Goal: Information Seeking & Learning: Learn about a topic

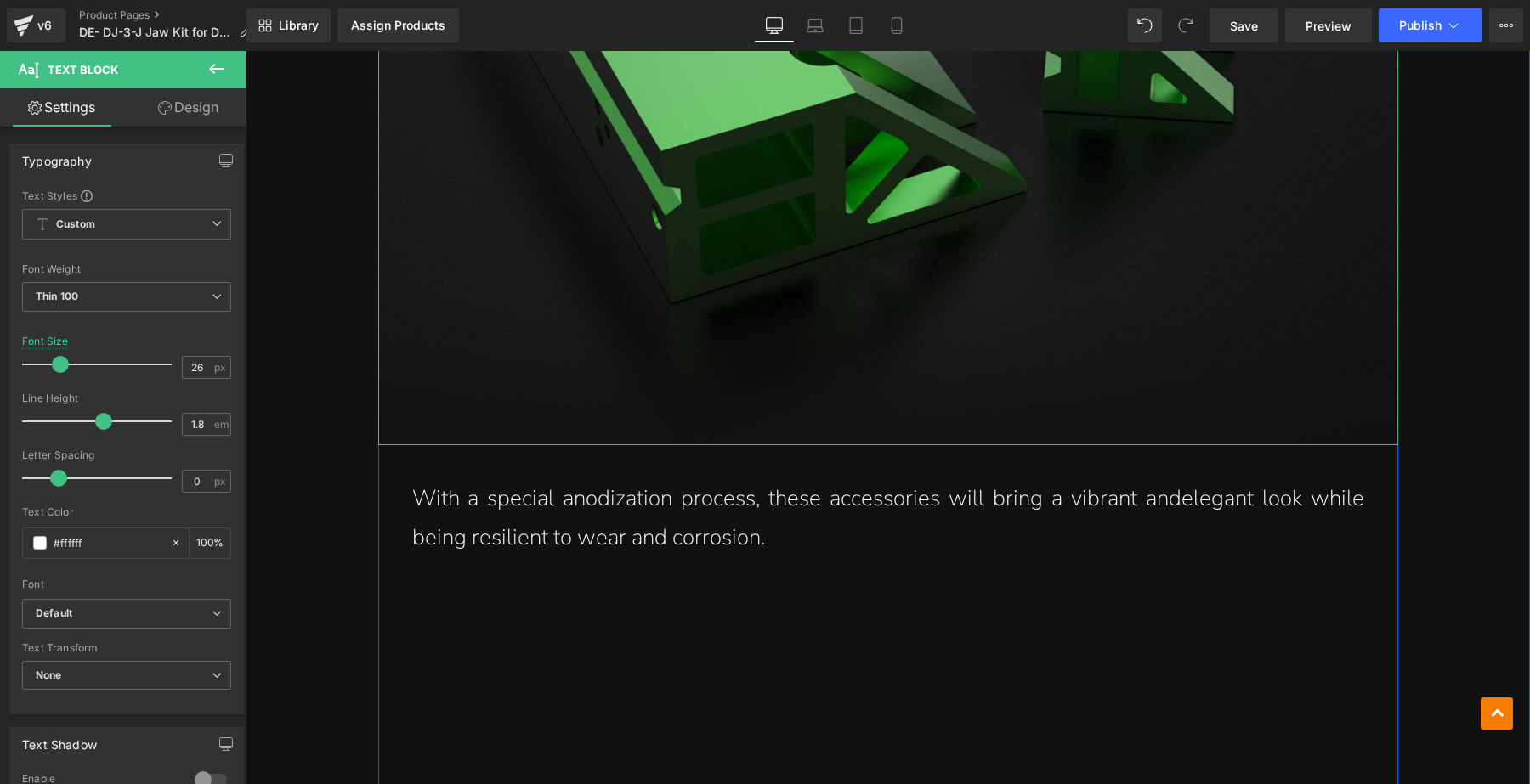
scroll to position [9982, 0]
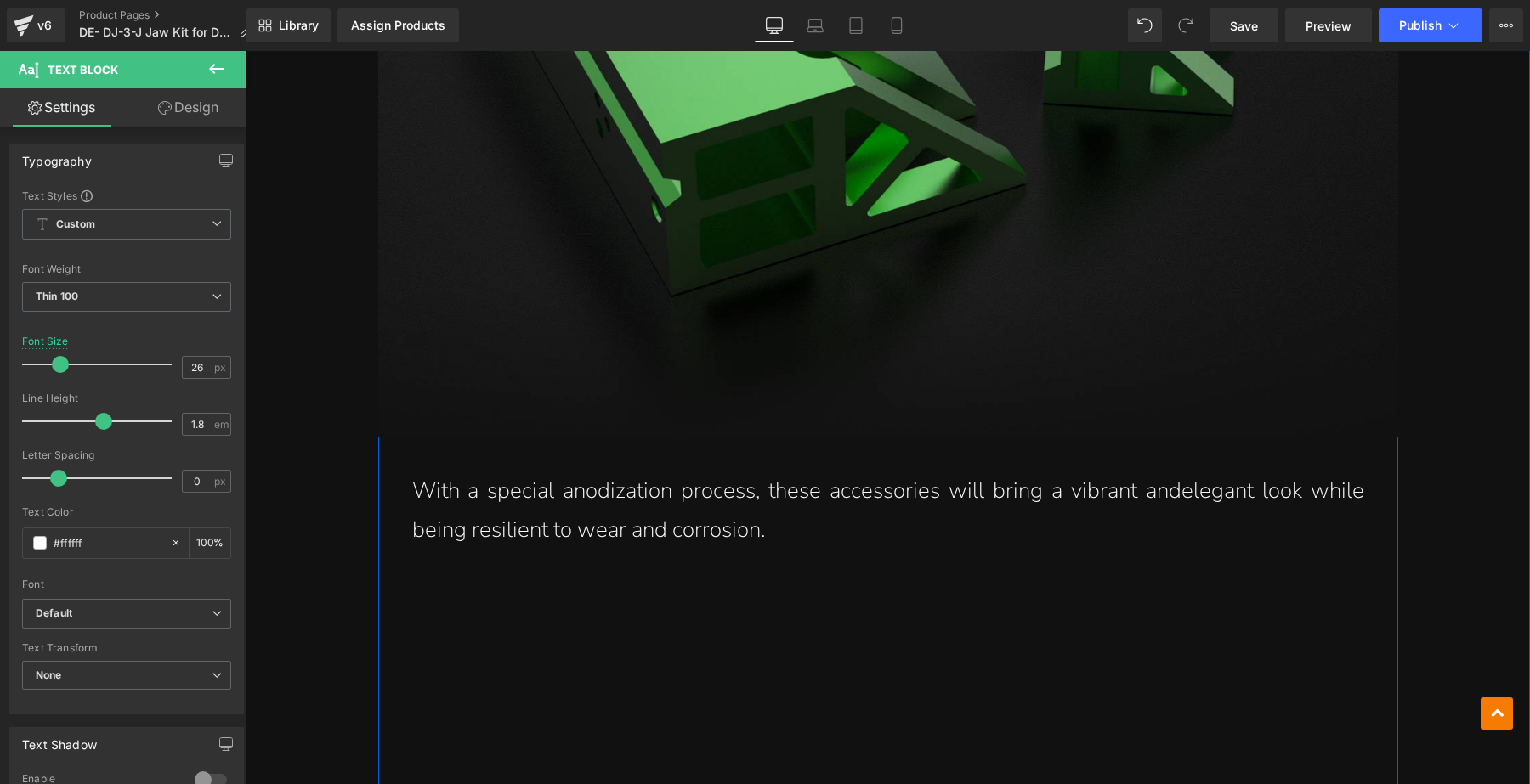
click at [787, 524] on p "With a special anodization process, these accessories will bring a vibrant ande…" at bounding box center [888, 511] width 951 height 80
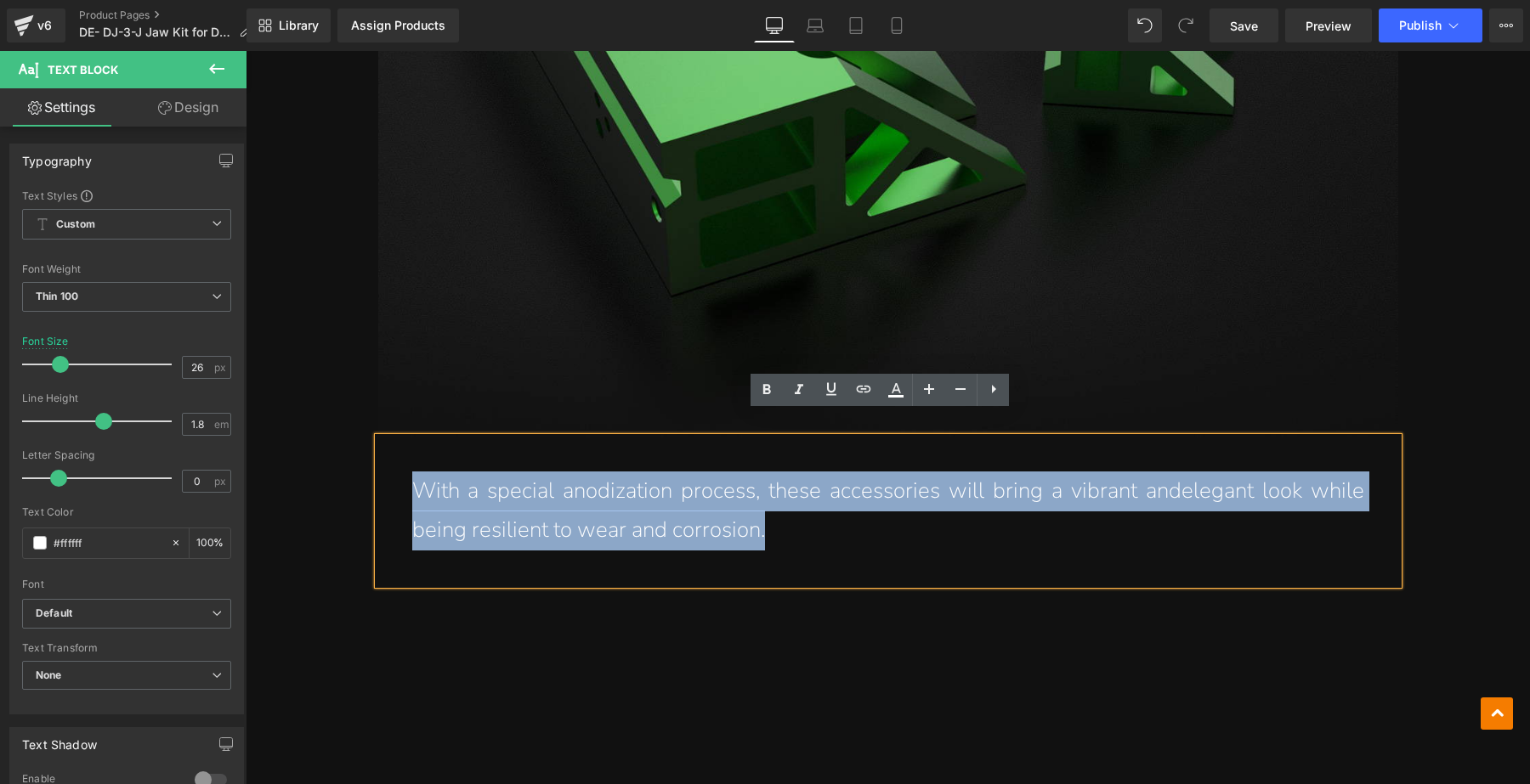
drag, startPoint x: 768, startPoint y: 503, endPoint x: 401, endPoint y: 451, distance: 370.7
click at [401, 451] on div "With a special anodization process, these accessories will bring a vibrant ande…" at bounding box center [887, 512] width 1020 height 148
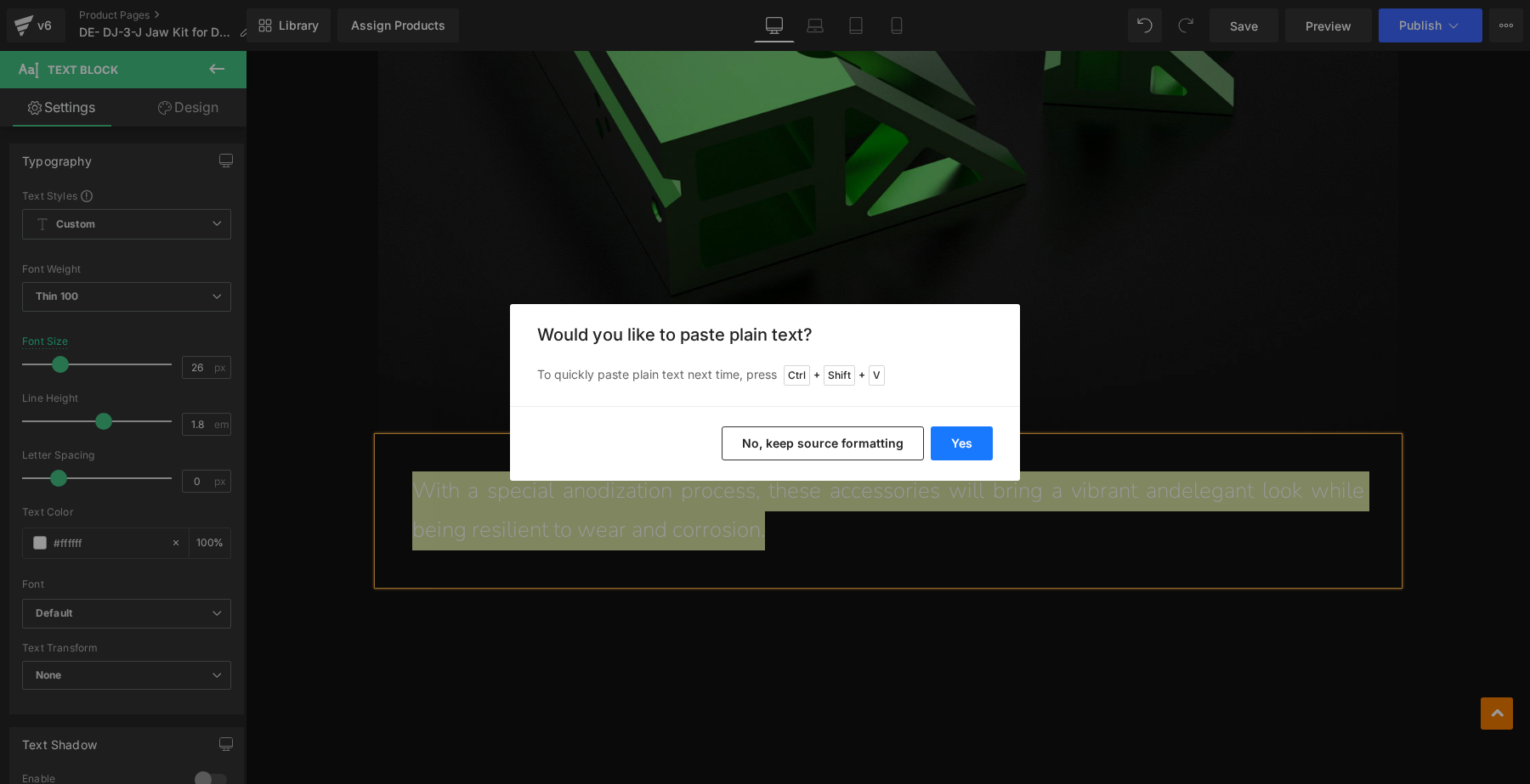
click at [0, 0] on button "Yes" at bounding box center [0, 0] width 0 height 0
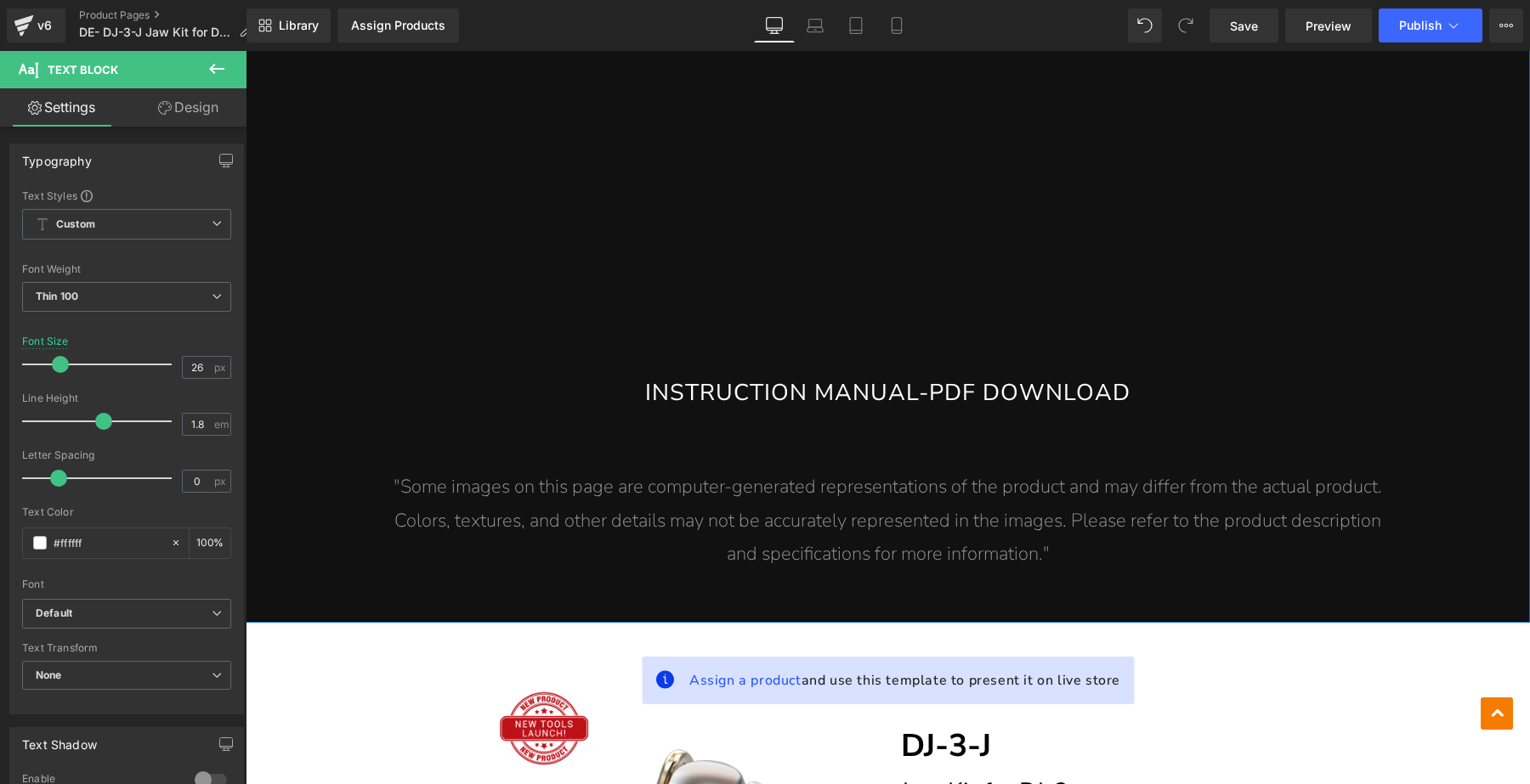
scroll to position [11151, 0]
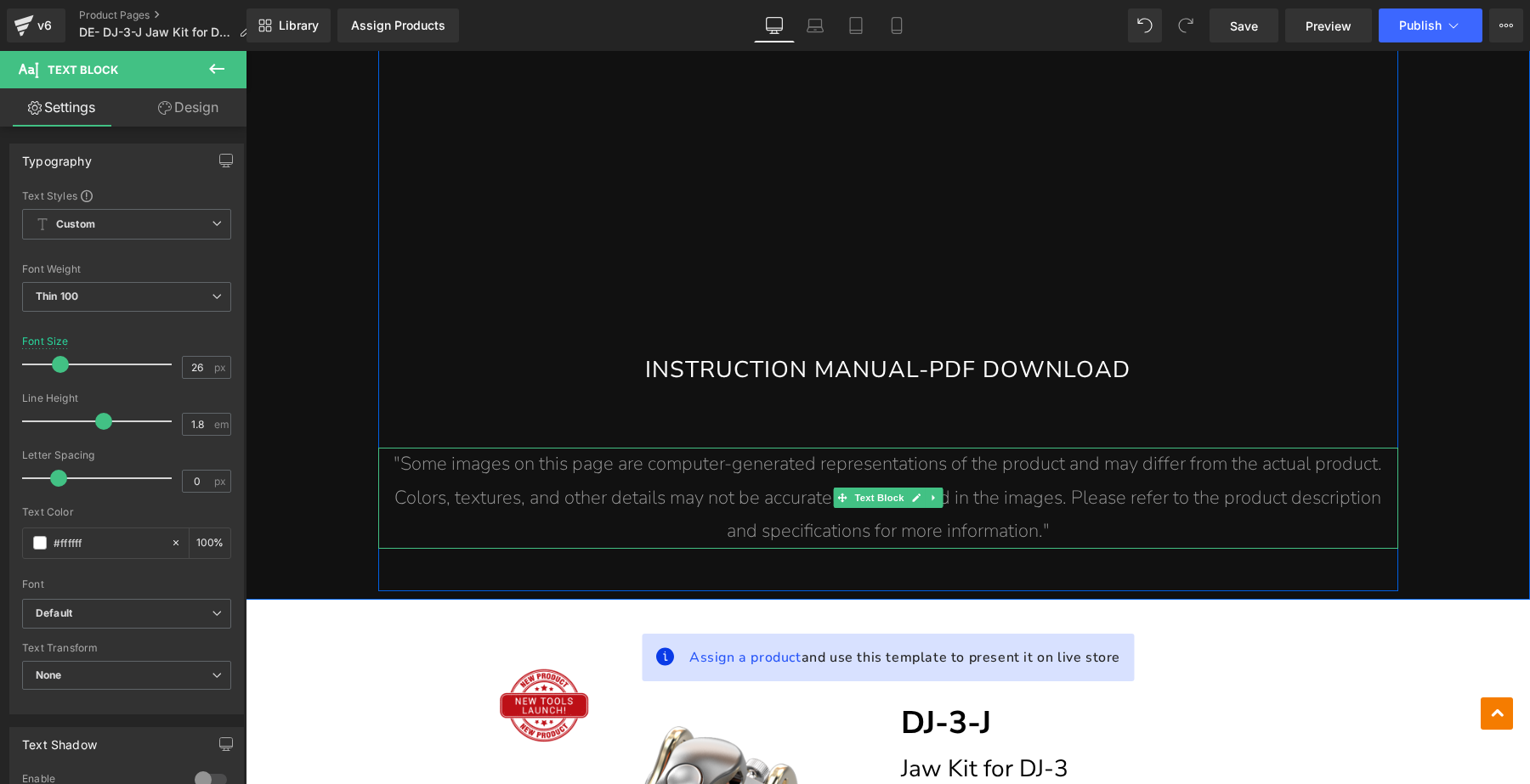
click at [756, 492] on p ""Some images on this page are computer-generated representations of the product…" at bounding box center [887, 498] width 1020 height 101
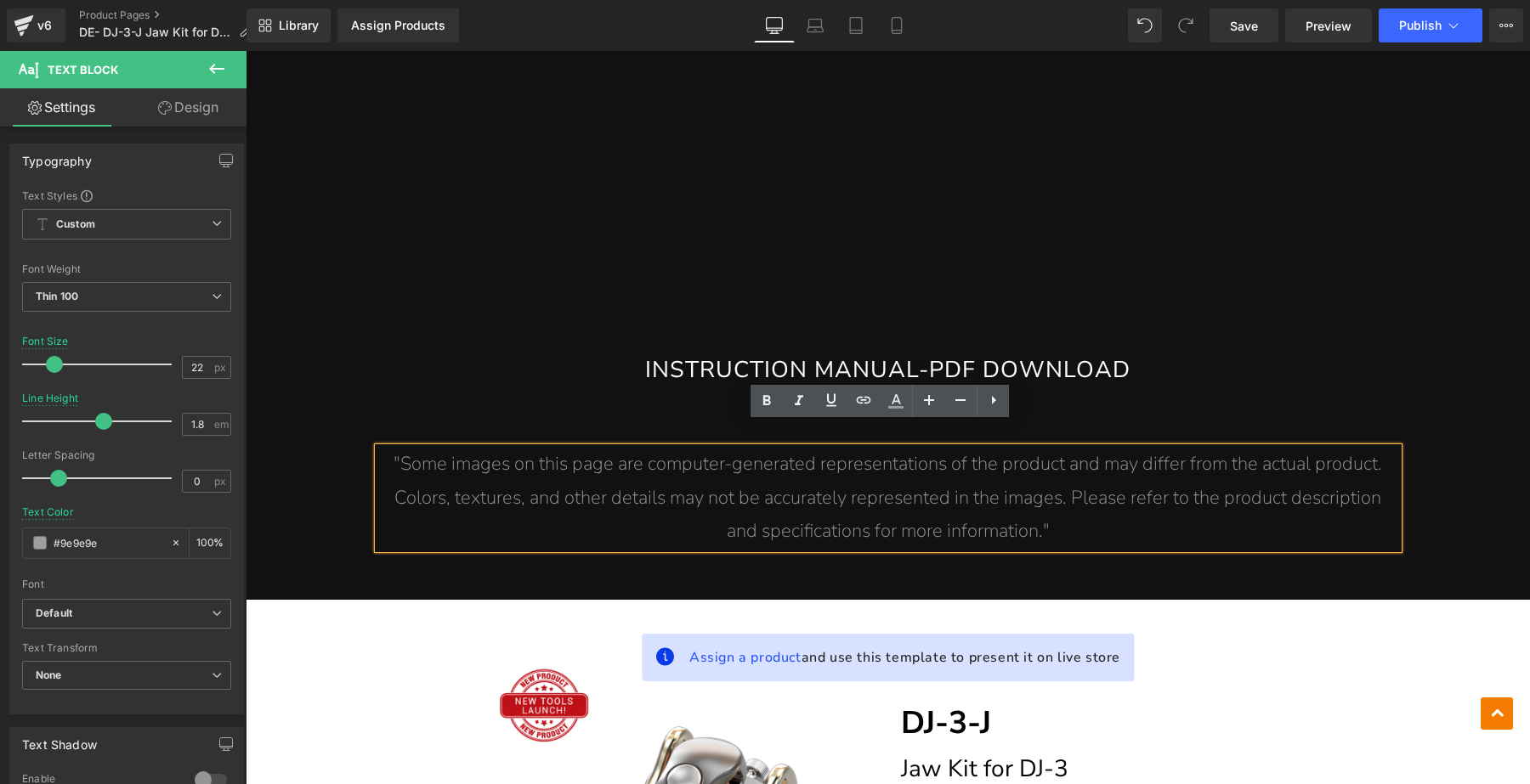
click at [1076, 511] on p ""Some images on this page are computer-generated representations of the product…" at bounding box center [887, 498] width 1020 height 101
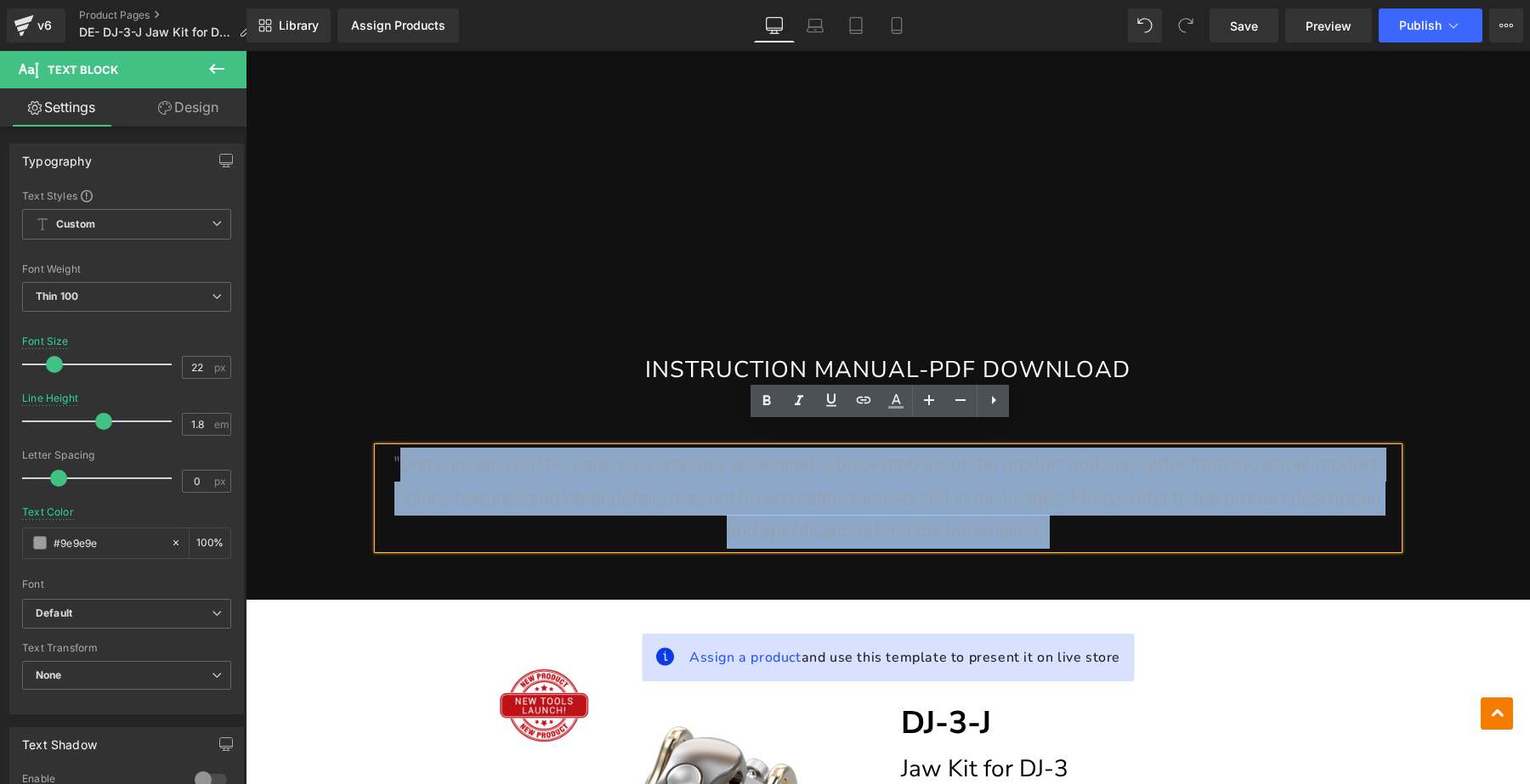
drag, startPoint x: 1073, startPoint y: 506, endPoint x: 397, endPoint y: 448, distance: 678.5
click at [397, 448] on p ""Some images on this page are computer-generated representations of the product…" at bounding box center [887, 498] width 1020 height 101
click at [1081, 511] on p ""Some images on this page are computer-generated representations of the product…" at bounding box center [887, 498] width 1020 height 101
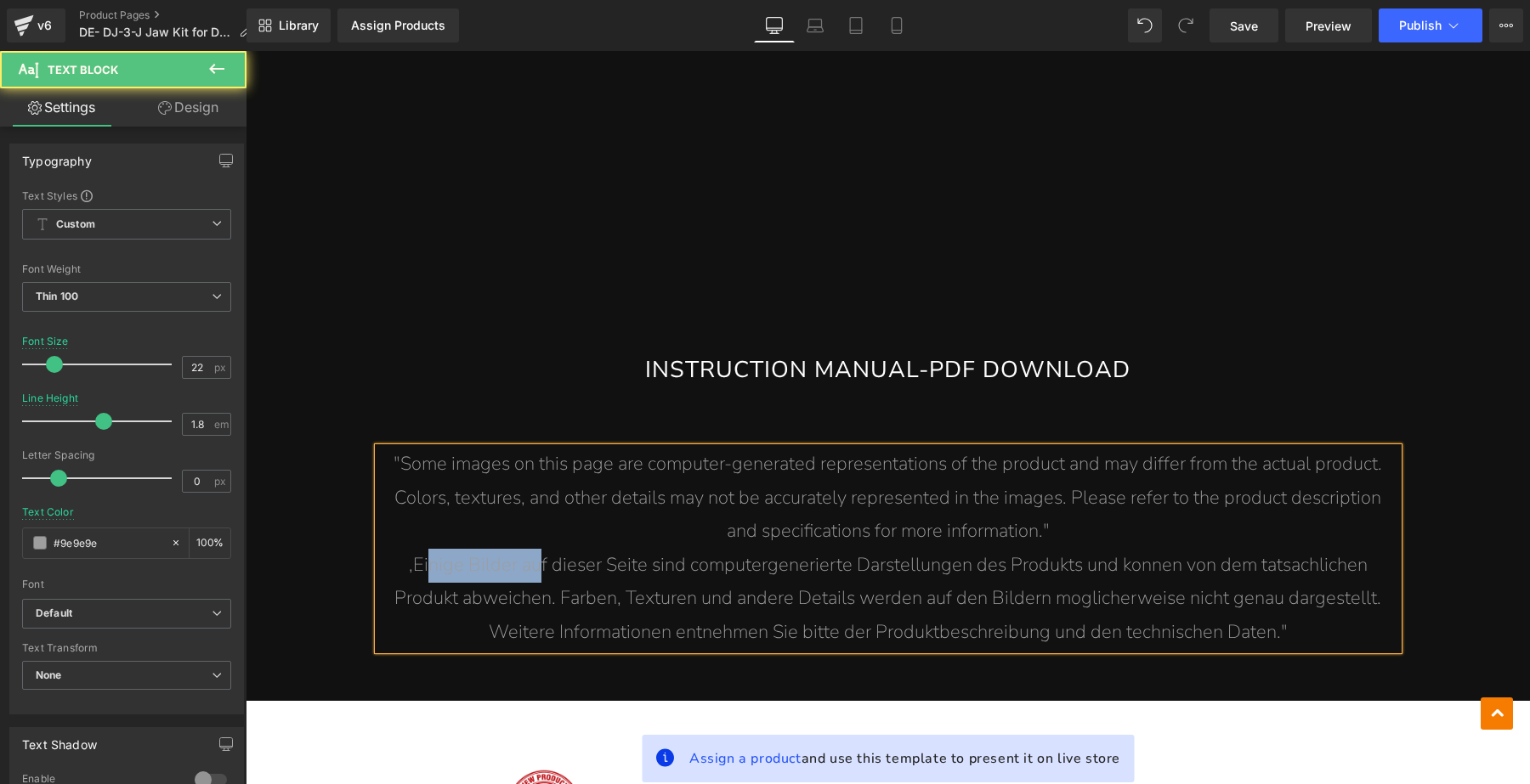
drag, startPoint x: 423, startPoint y: 541, endPoint x: 569, endPoint y: 553, distance: 146.5
click at [555, 553] on span ",Einige Bilder auf dieser Seite sind computergenerierte Darstellungen des Produ…" at bounding box center [887, 566] width 958 height 26
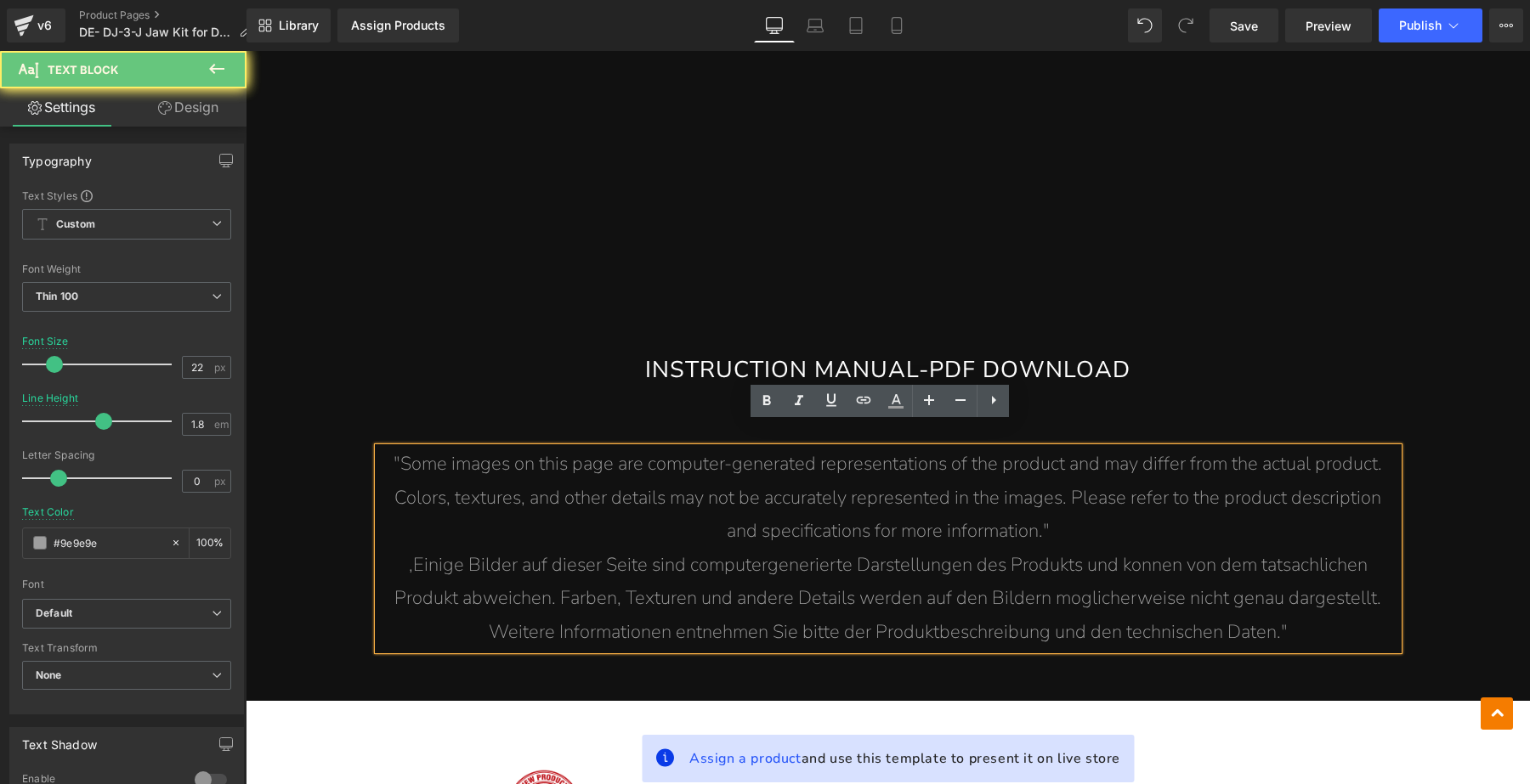
click at [711, 619] on span "Weitere Informationen entnehmen Sie bitte der Produktbeschreibung und den techn…" at bounding box center [888, 632] width 799 height 26
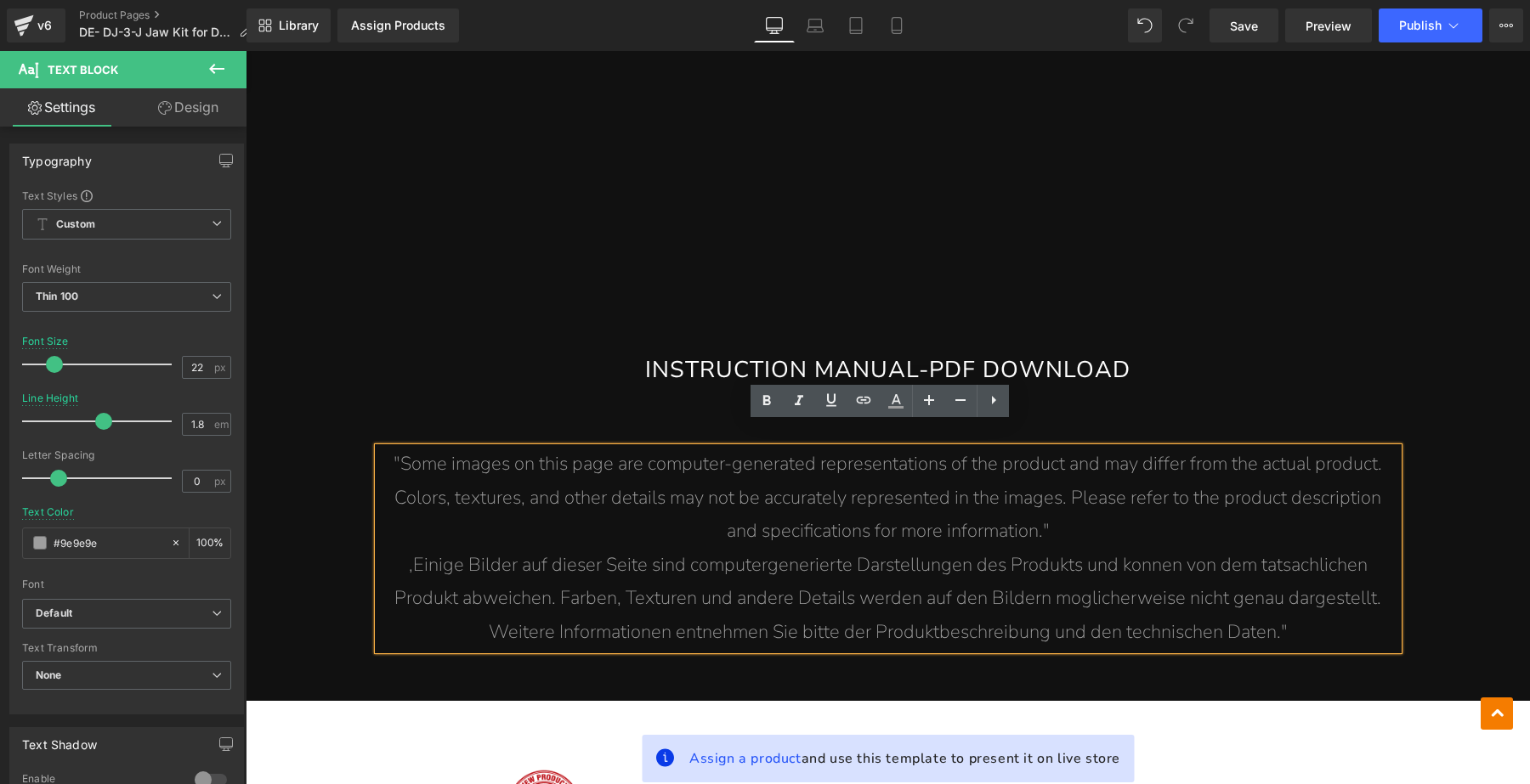
click at [408, 553] on span ",Einige Bilder auf dieser Seite sind computergenerierte Darstellungen des Produ…" at bounding box center [887, 566] width 958 height 26
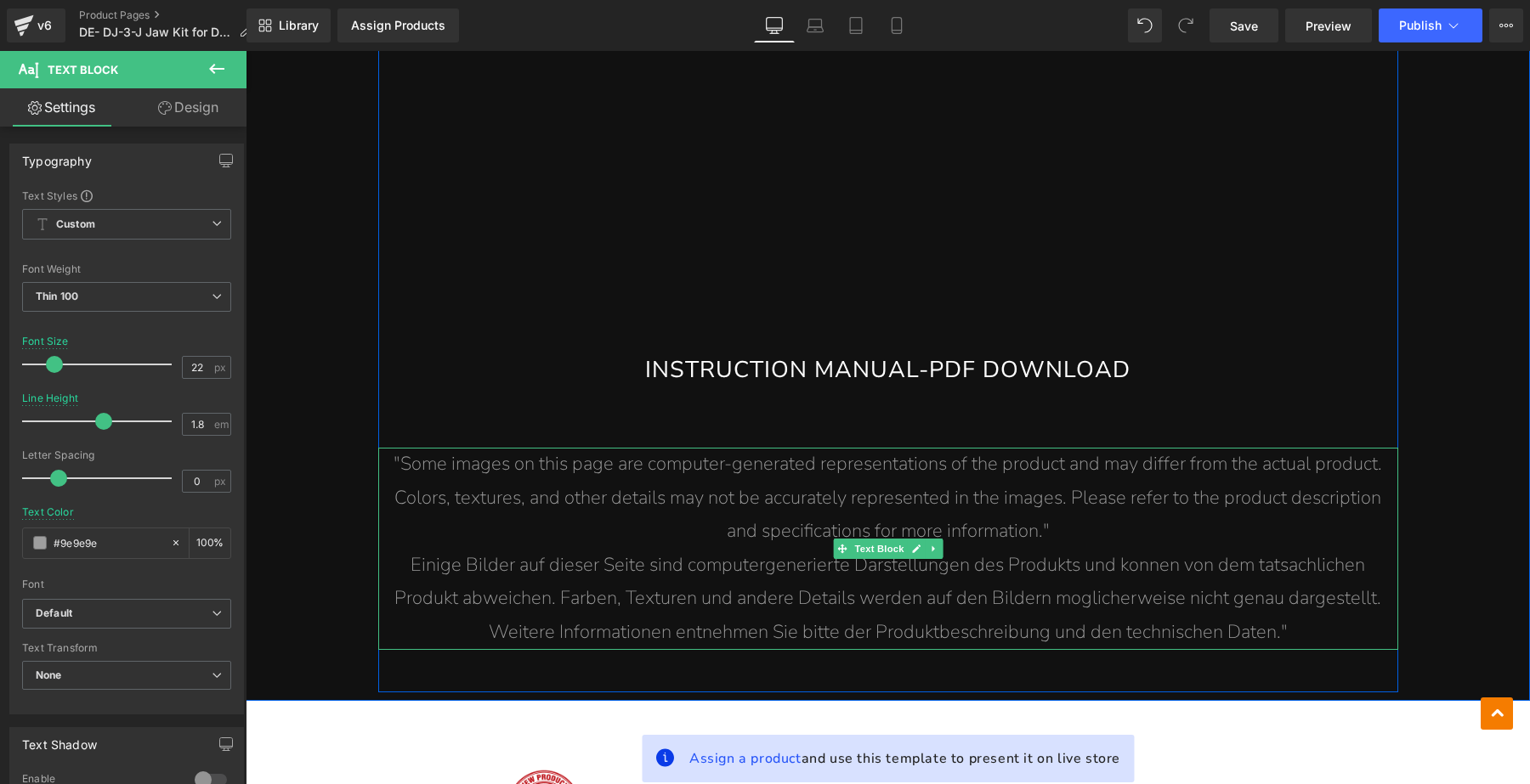
click at [393, 551] on p "Einige Bilder auf dieser Seite sind computergenerierte Darstellungen des Produk…" at bounding box center [887, 566] width 1020 height 34
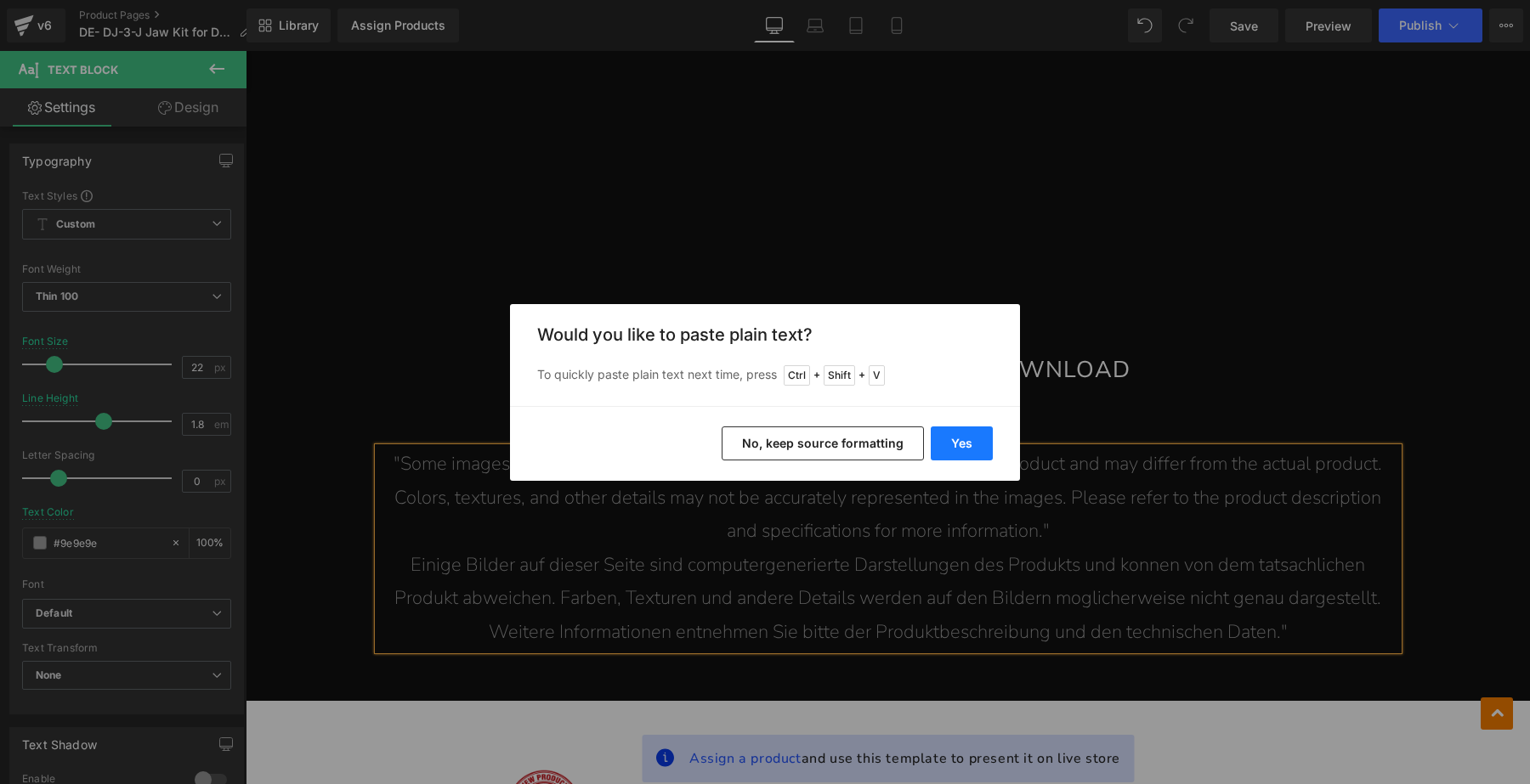
drag, startPoint x: 970, startPoint y: 446, endPoint x: 705, endPoint y: 403, distance: 268.5
click at [698, 653] on button "Yes" at bounding box center [634, 662] width 127 height 21
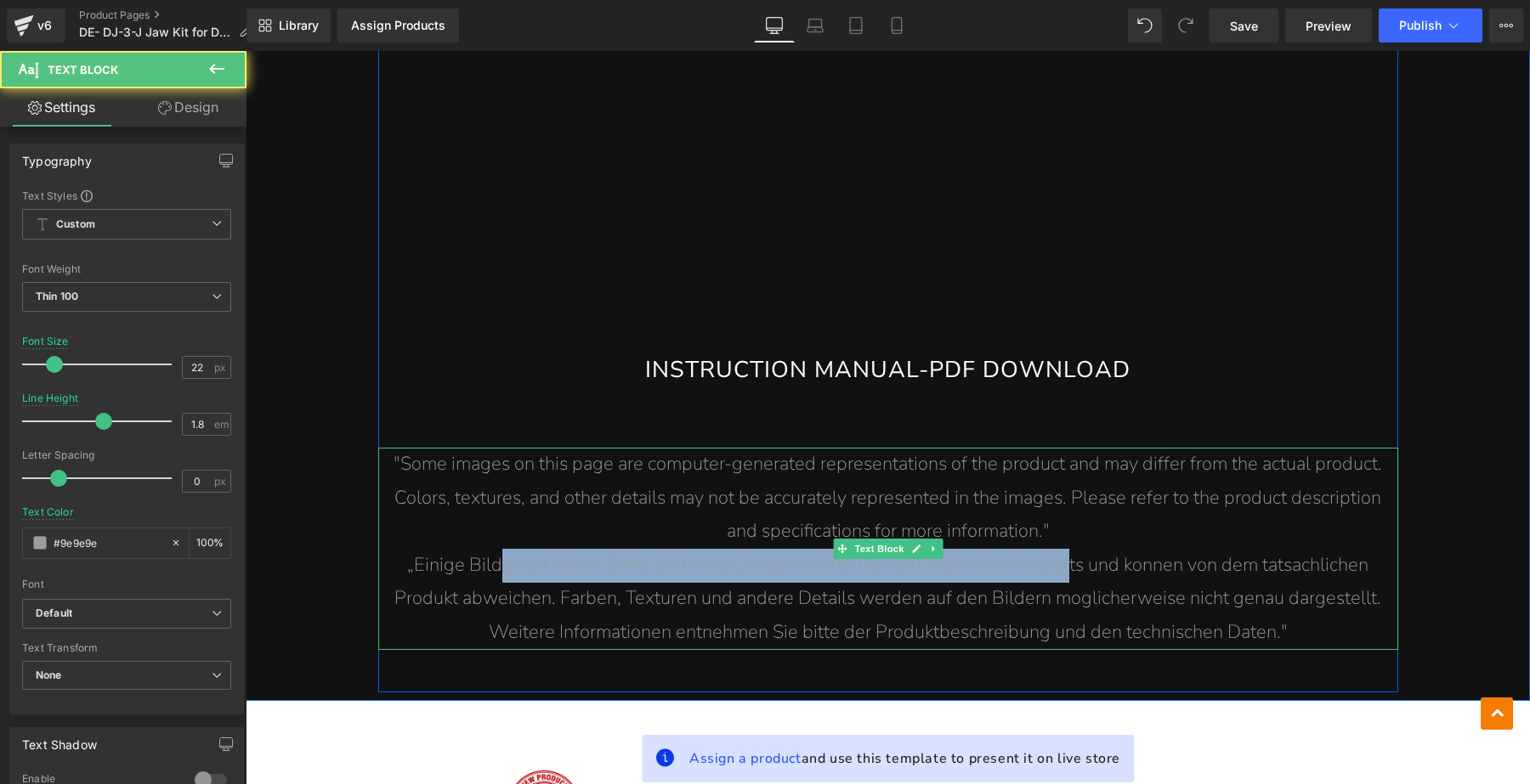
drag, startPoint x: 507, startPoint y: 548, endPoint x: 1099, endPoint y: 553, distance: 592.0
click at [1077, 553] on span "„Einige Bilder auf dieser Seite sind computergenerierte Darstellungen des Produ…" at bounding box center [888, 566] width 961 height 26
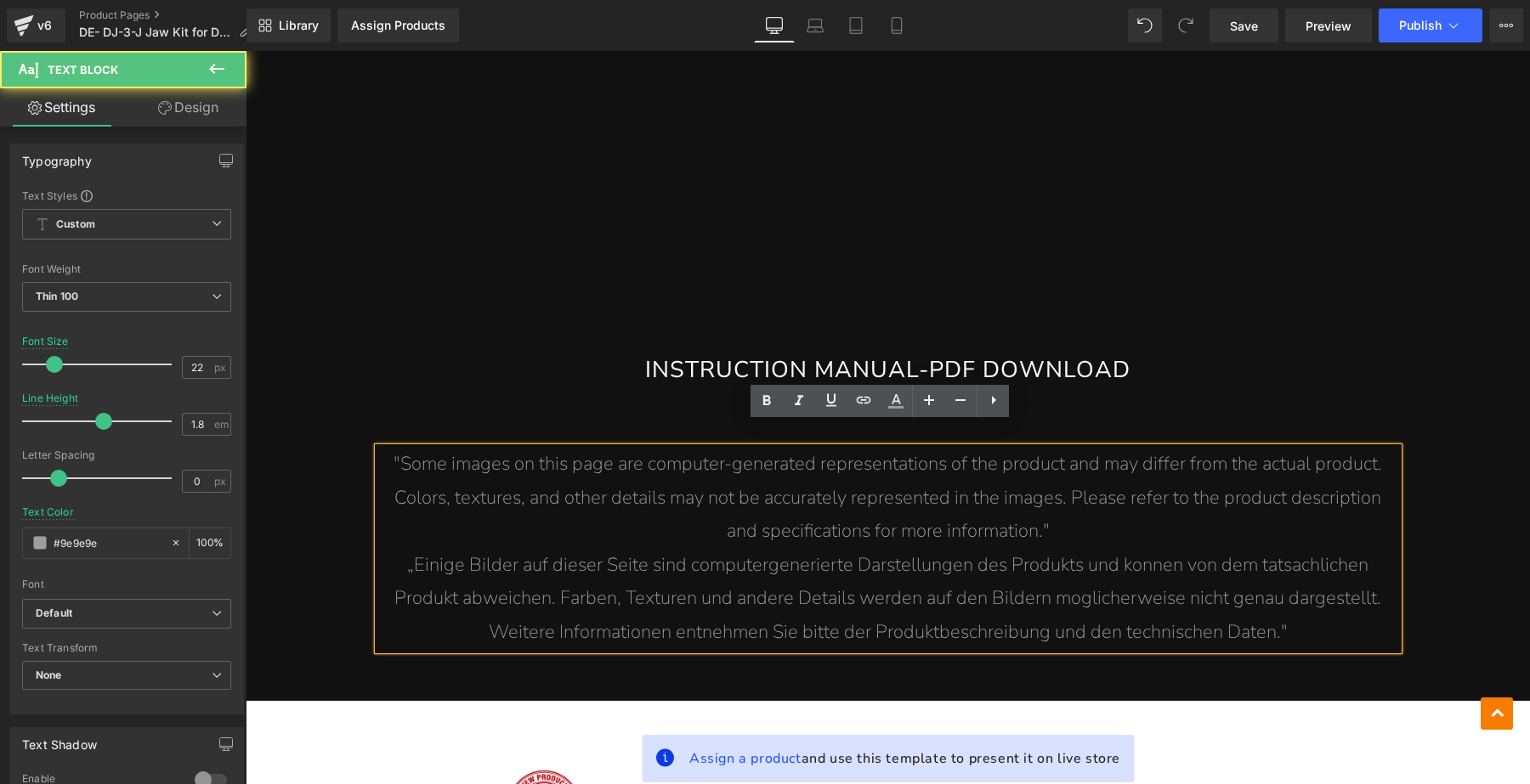
click at [1142, 555] on p "„Einige Bilder auf dieser Seite sind computergenerierte Darstellungen des Produ…" at bounding box center [887, 566] width 1020 height 34
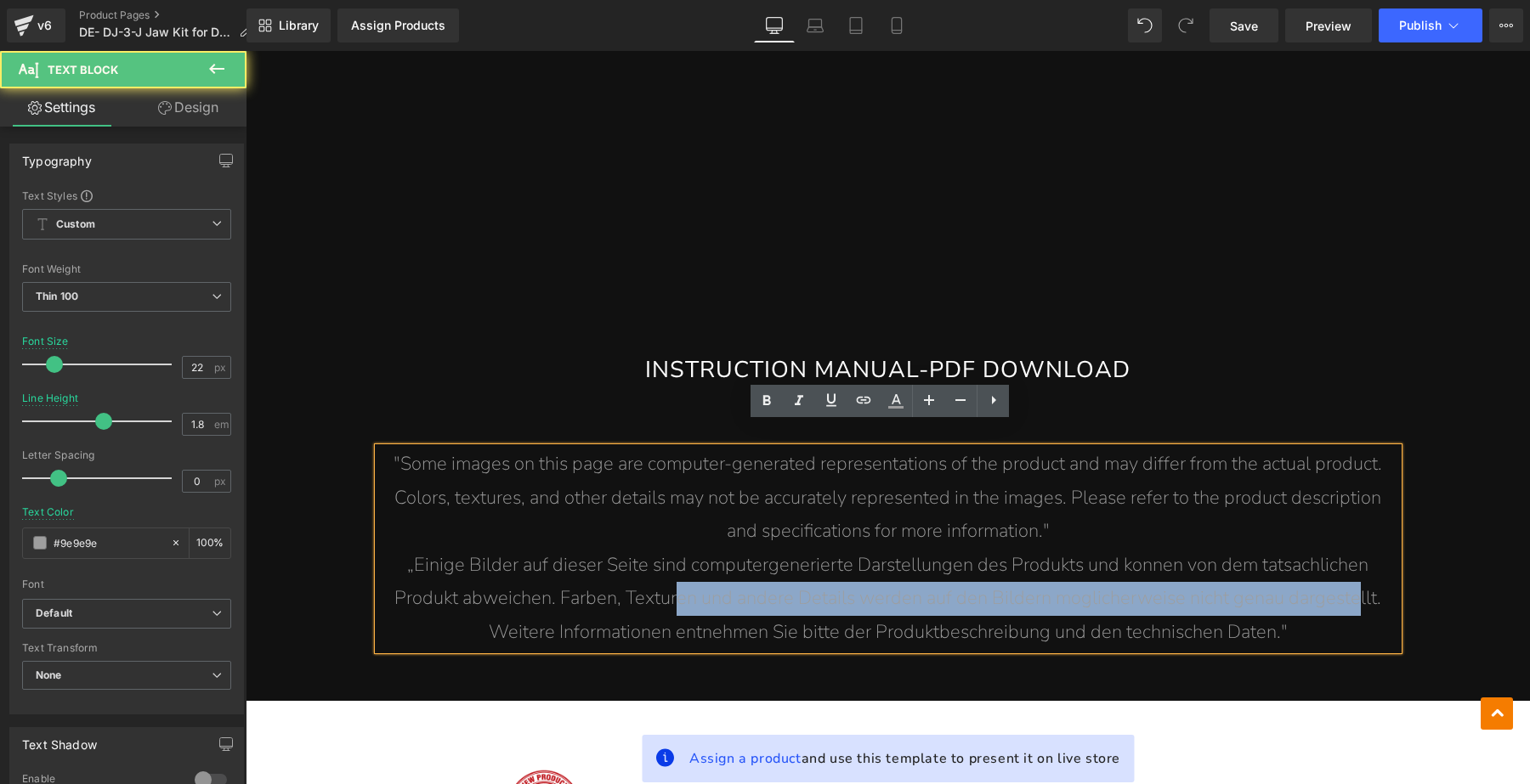
drag, startPoint x: 667, startPoint y: 579, endPoint x: 1346, endPoint y: 579, distance: 679.0
click at [1346, 585] on span "Produkt abweichen. Farben, Texturen und andere Details werden auf den Bildern m…" at bounding box center [888, 598] width 987 height 26
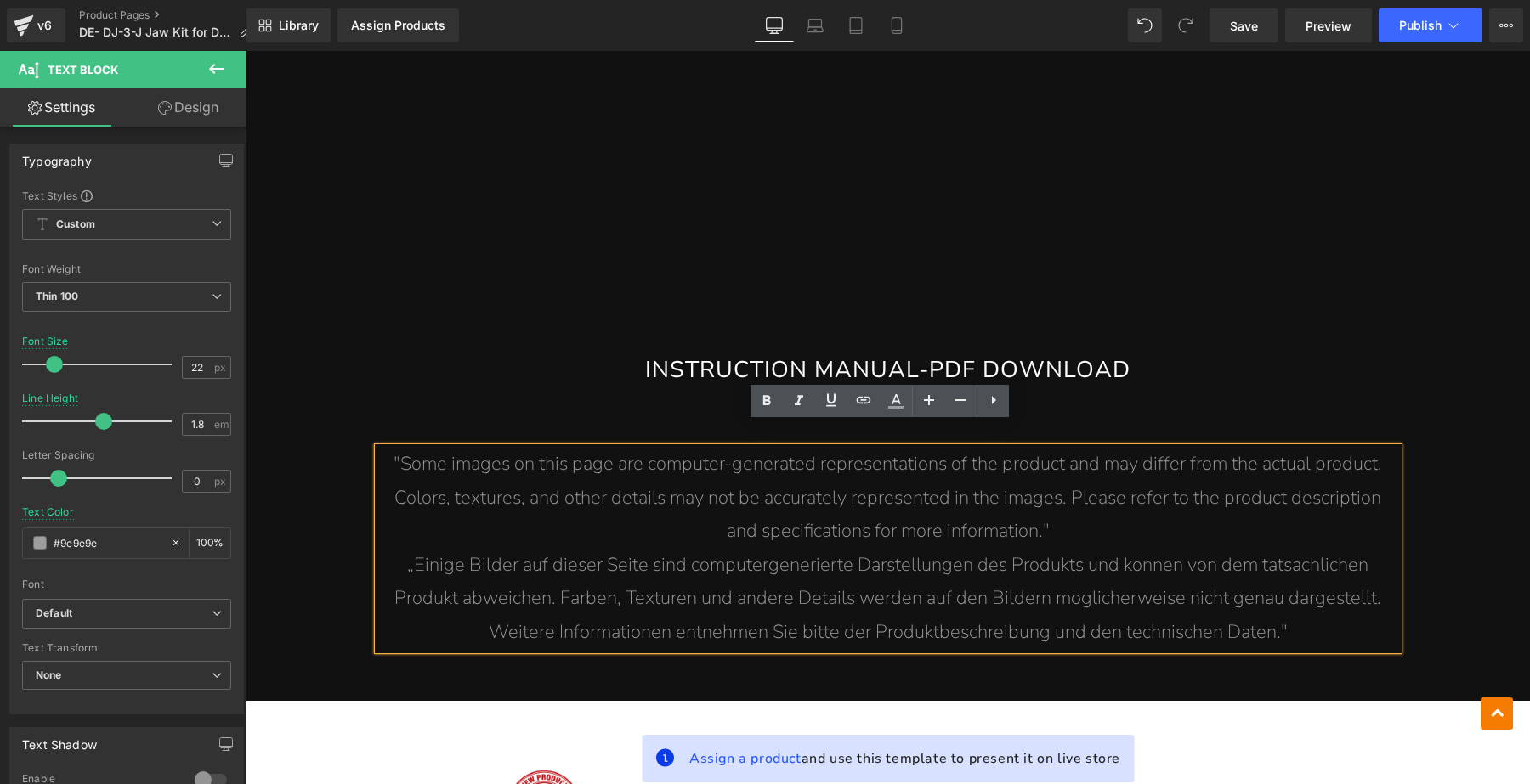
click at [872, 619] on span "Weitere Informationen entnehmen Sie bitte der Produktbeschreibung und den techn…" at bounding box center [888, 632] width 799 height 26
click at [1289, 616] on p "Weitere Informationen entnehmen Sie bitte der Produktbeschreibung und den techn…" at bounding box center [887, 633] width 1020 height 34
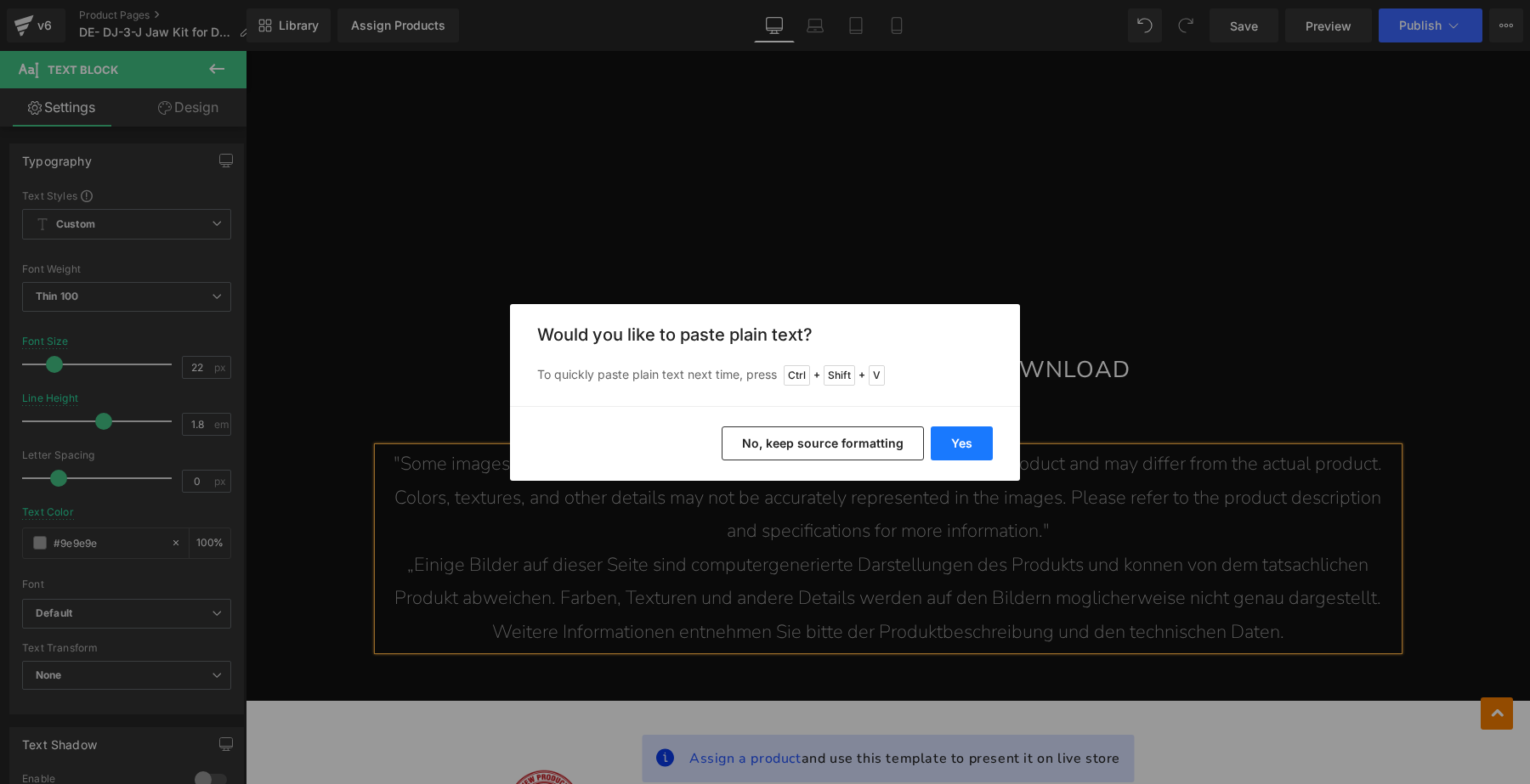
click at [0, 0] on button "Yes" at bounding box center [0, 0] width 0 height 0
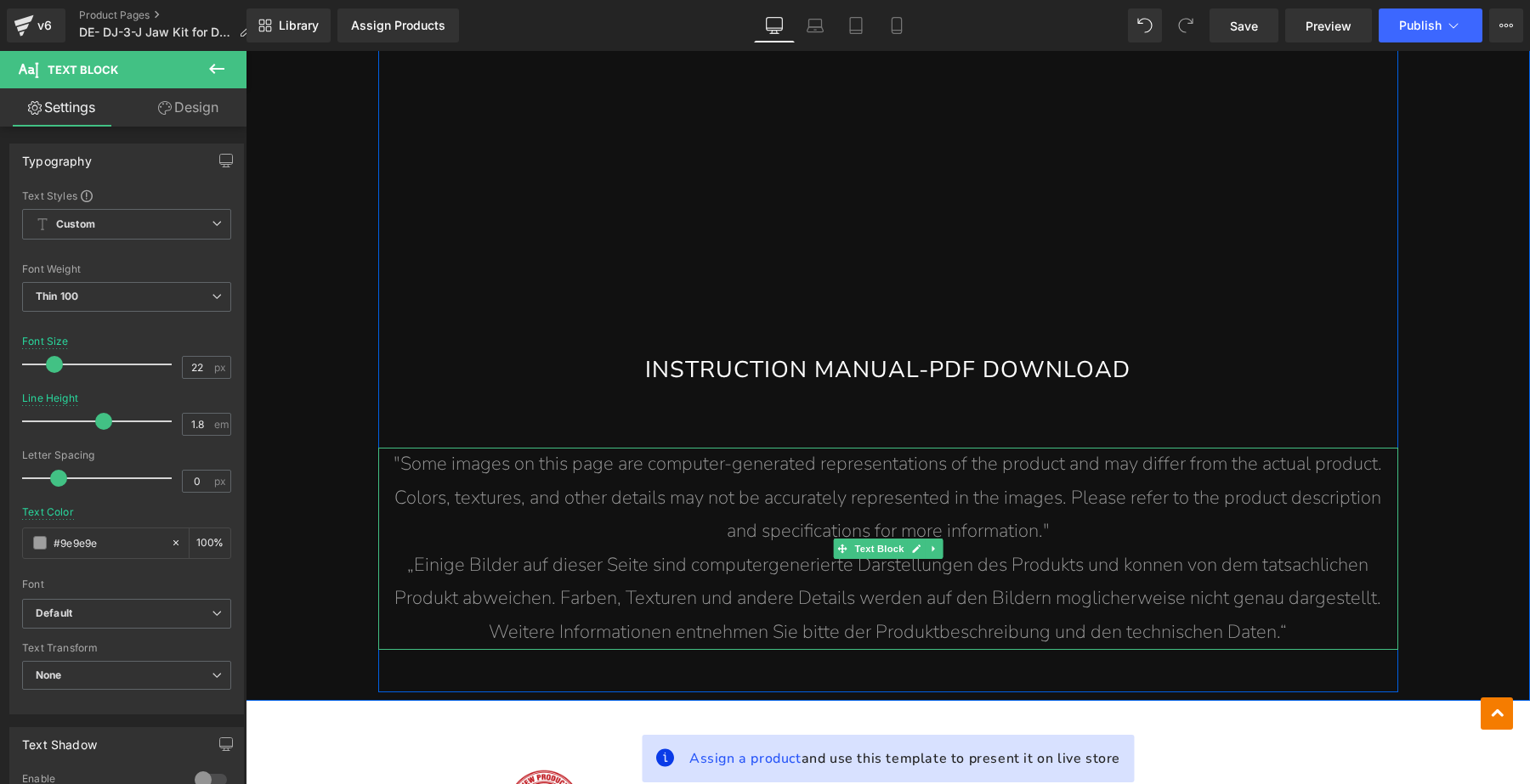
click at [1284, 553] on span "„Einige Bilder auf dieser Seite sind computergenerierte Darstellungen des Produ…" at bounding box center [888, 566] width 961 height 26
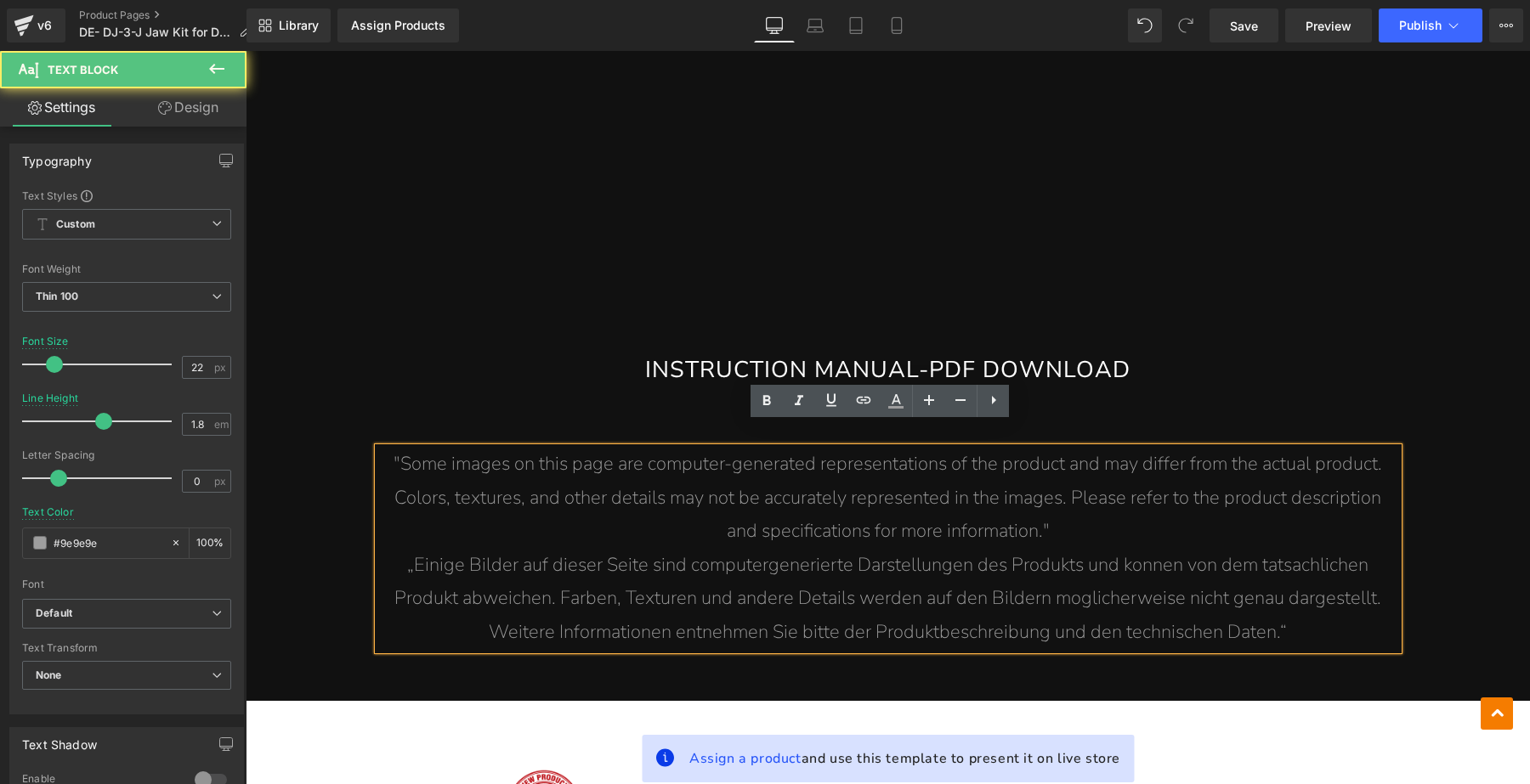
click at [1098, 503] on p ""Some images on this page are computer-generated representations of the product…" at bounding box center [887, 498] width 1020 height 101
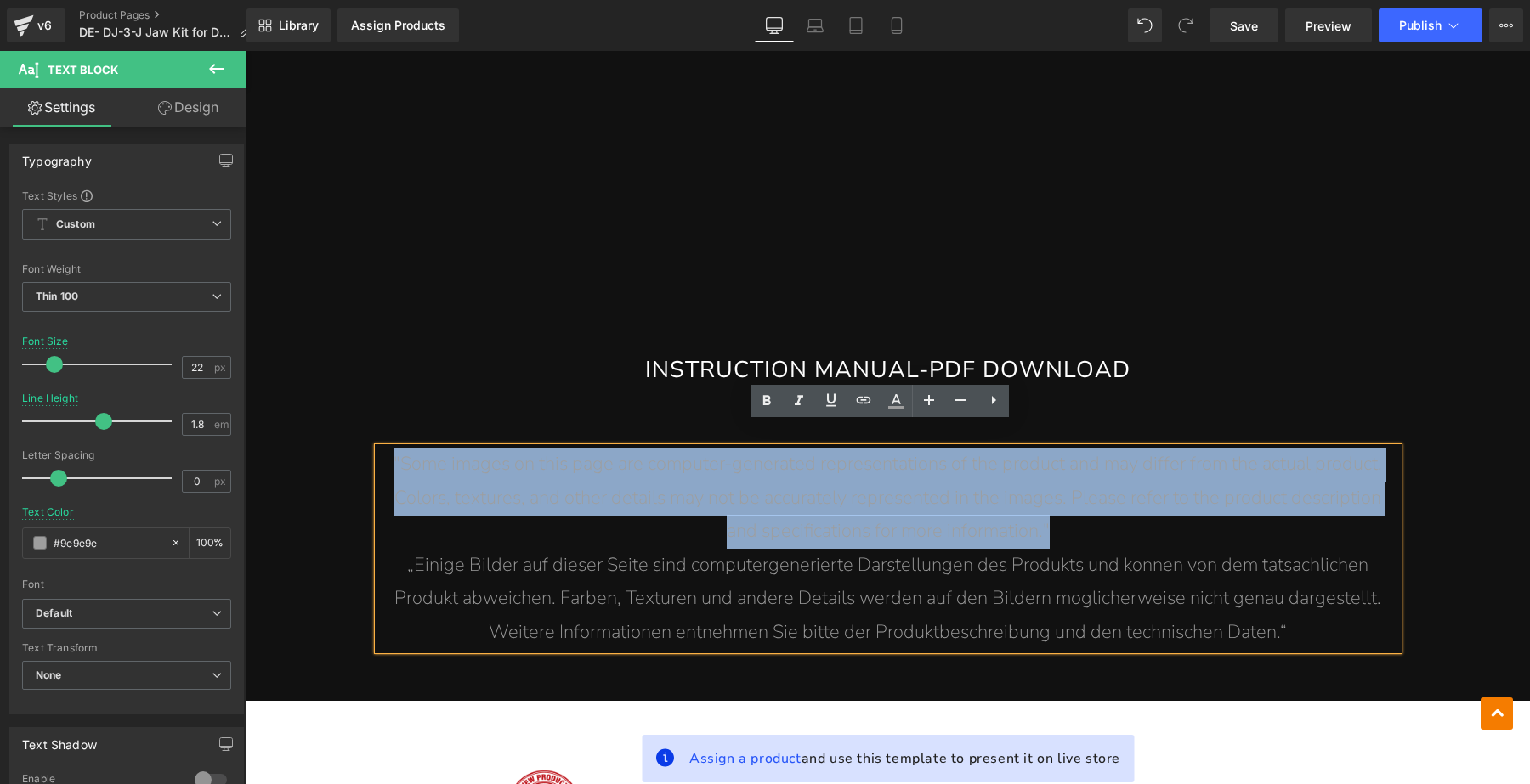
drag, startPoint x: 1094, startPoint y: 498, endPoint x: 376, endPoint y: 447, distance: 719.8
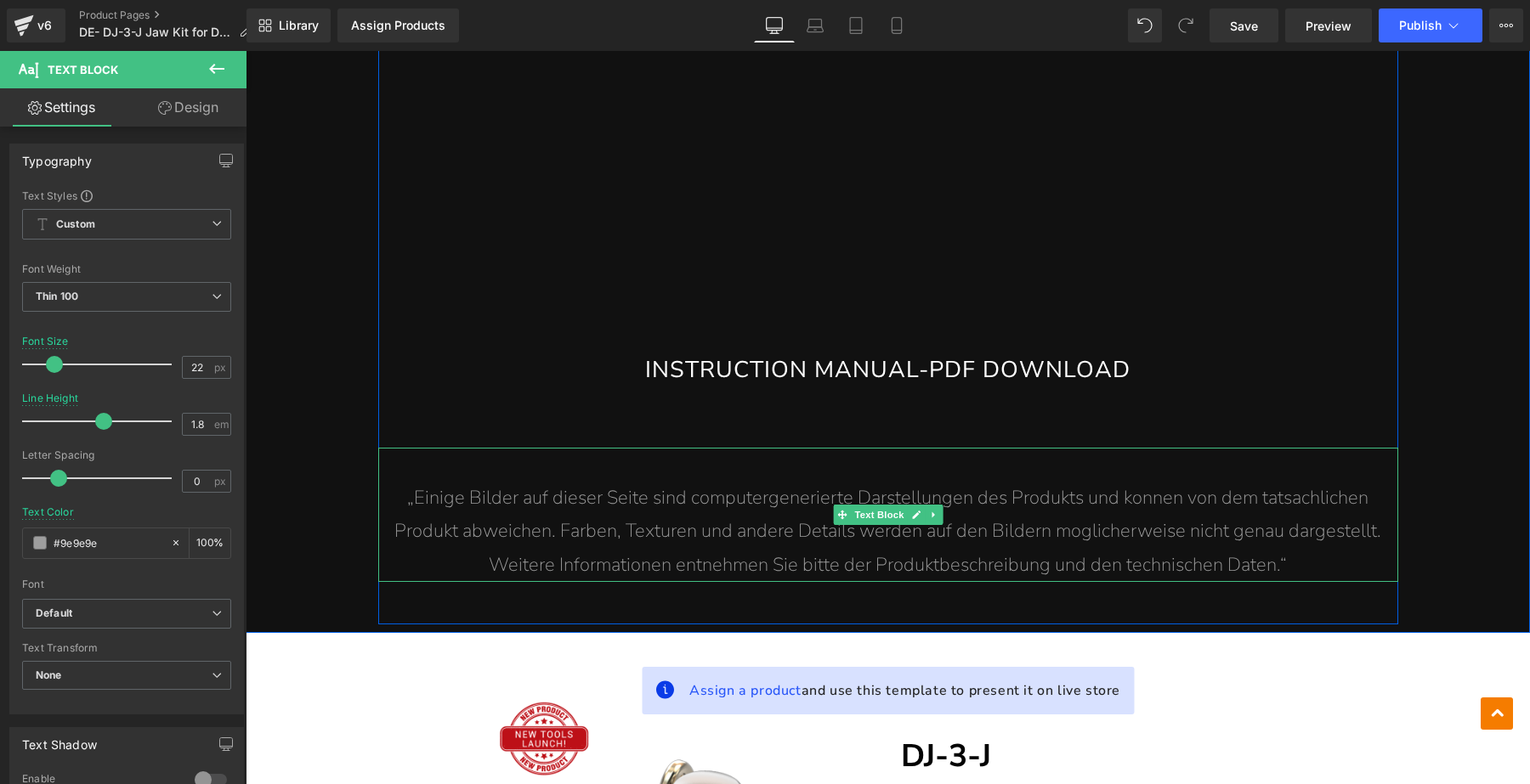
click at [388, 481] on p "„Einige Bilder auf dieser Seite sind computergenerierte Darstellungen des Produ…" at bounding box center [887, 498] width 1020 height 34
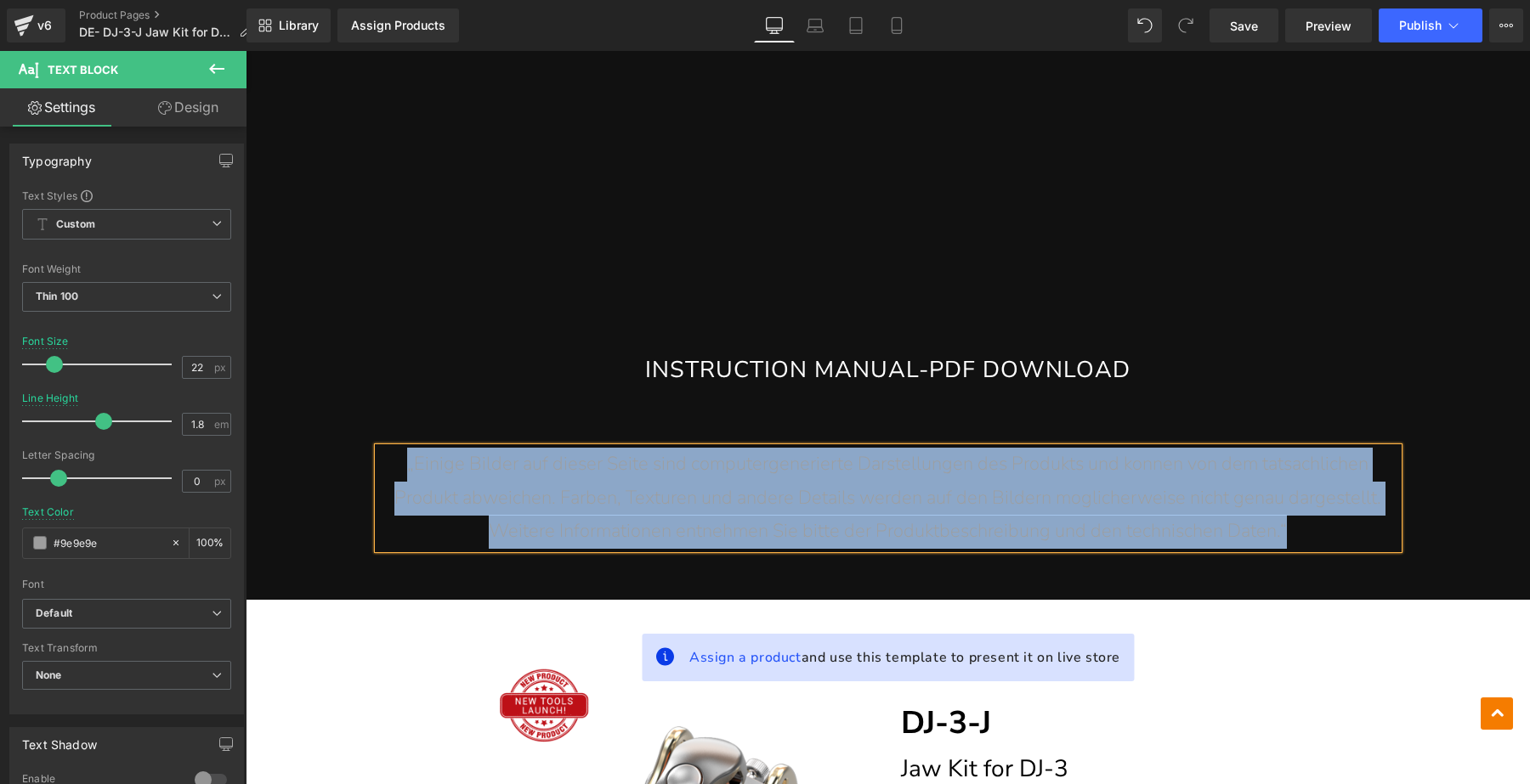
drag, startPoint x: 401, startPoint y: 439, endPoint x: 1345, endPoint y: 503, distance: 946.2
click at [1345, 503] on div "„Einige Bilder auf dieser Seite sind computergenerierte Darstellungen des Produ…" at bounding box center [887, 498] width 1020 height 101
copy div "„Einige Bilder auf dieser Seite sind computergenerierte Darstellungen des Produ…"
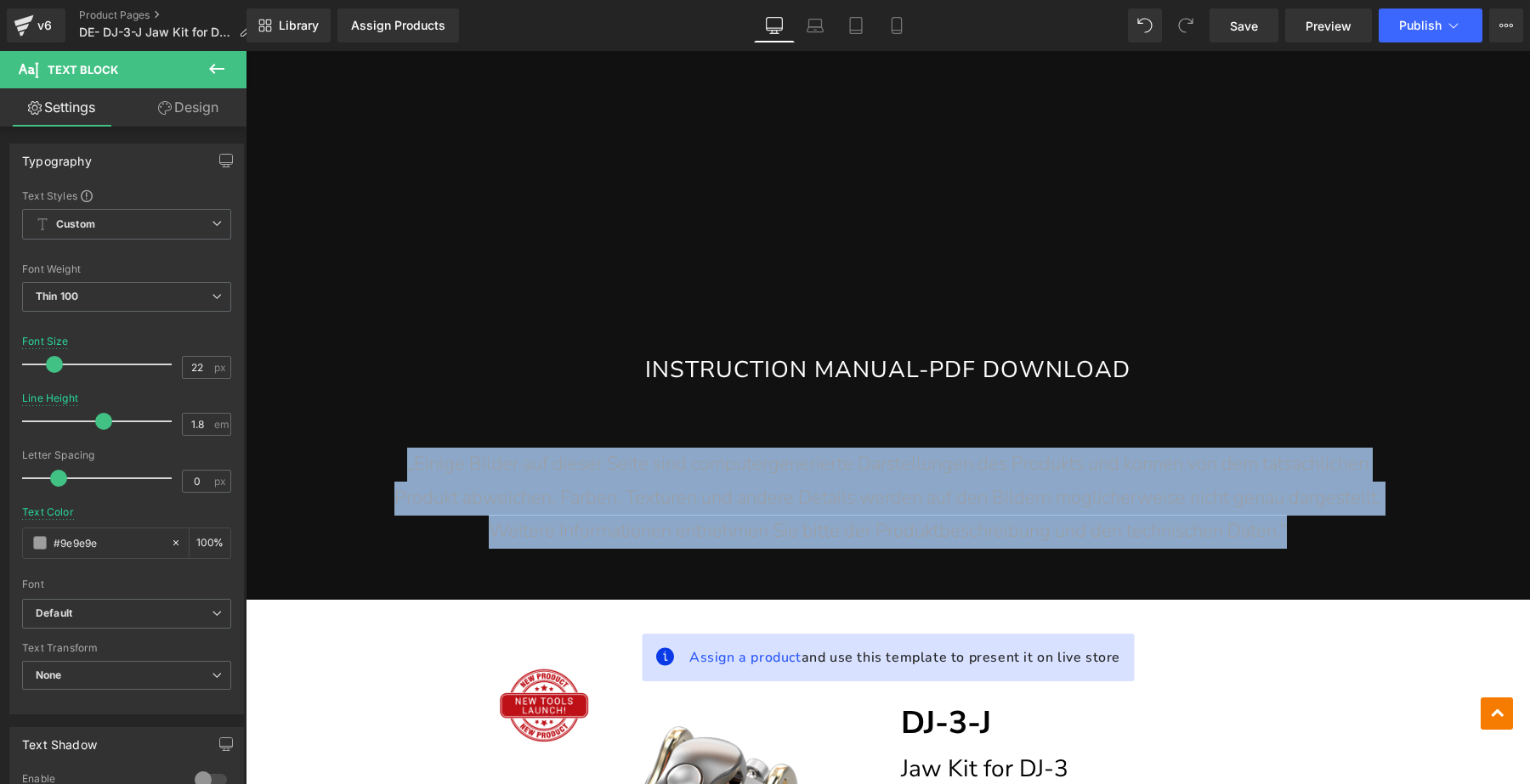
click at [1231, 549] on div at bounding box center [887, 569] width 1020 height 43
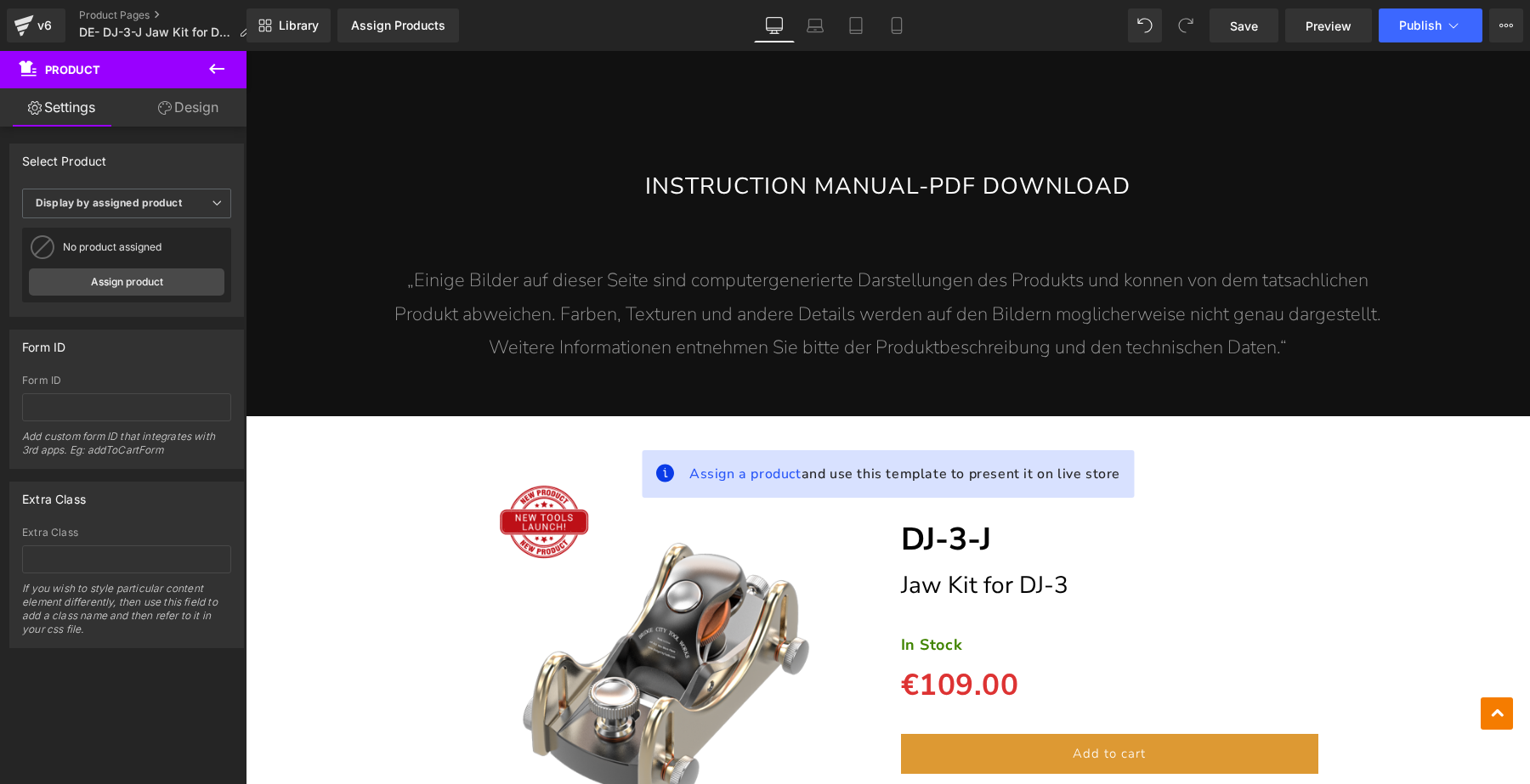
scroll to position [11364, 0]
